Goal: Task Accomplishment & Management: Use online tool/utility

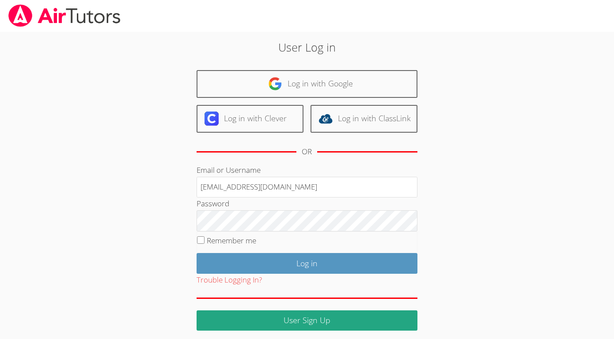
type input "francouriberheinbolt@gmail.com"
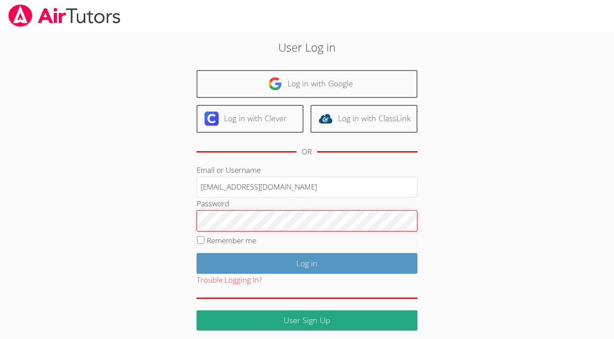
click at [196, 253] on input "Log in" at bounding box center [306, 263] width 221 height 21
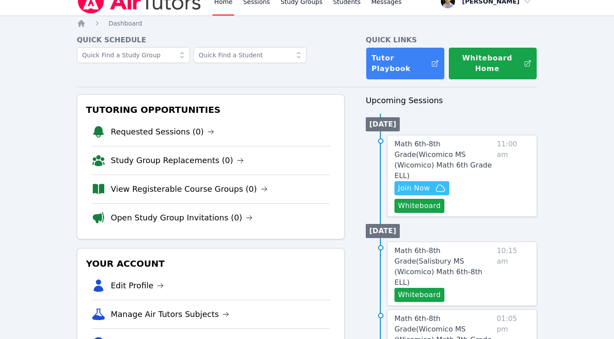
scroll to position [14, 0]
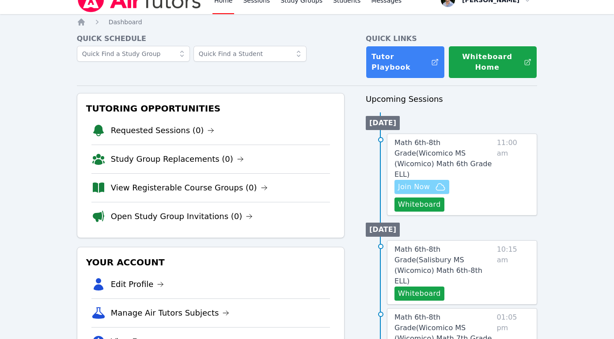
click at [414, 182] on span "Join Now" at bounding box center [414, 187] width 32 height 11
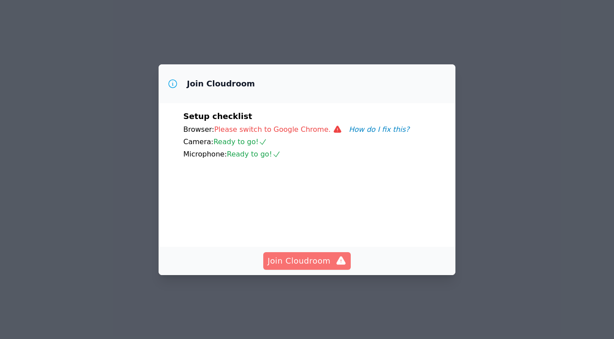
click at [332, 267] on span "Join Cloudroom" at bounding box center [306, 261] width 79 height 12
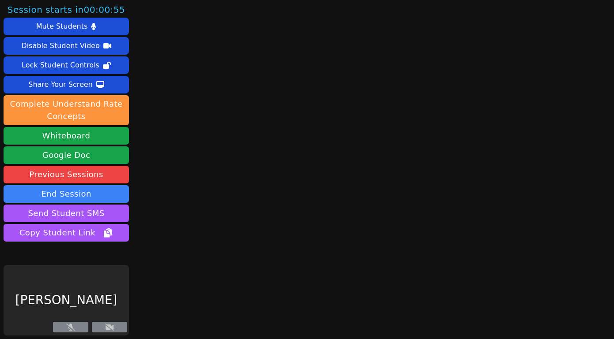
click at [115, 328] on button at bounding box center [109, 327] width 35 height 11
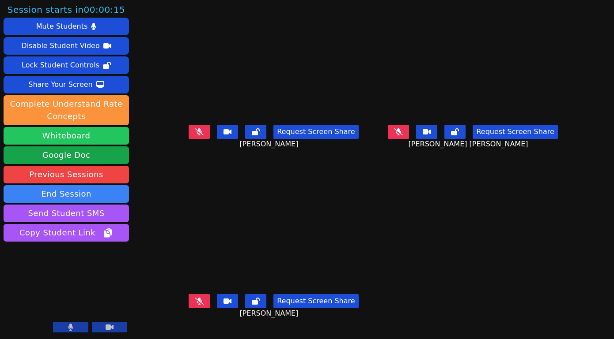
click at [102, 137] on button "Whiteboard" at bounding box center [66, 136] width 125 height 18
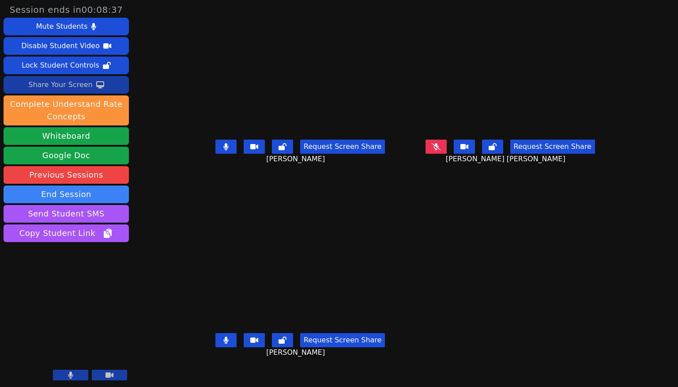
click at [110, 87] on button "Share Your Screen" at bounding box center [66, 85] width 125 height 18
